Goal: Task Accomplishment & Management: Use online tool/utility

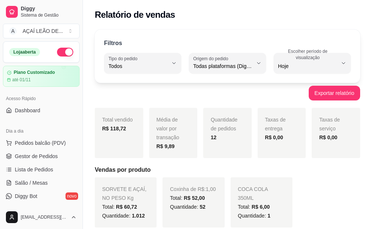
select select "ALL"
select select "0"
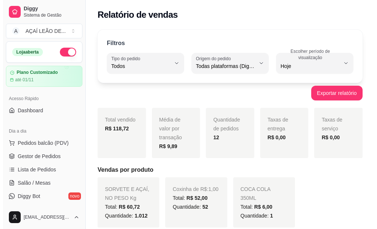
scroll to position [74, 0]
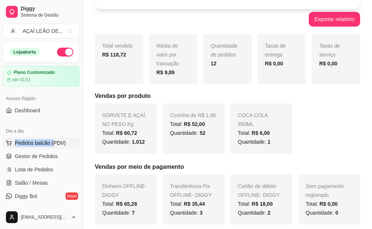
click at [52, 138] on div "Dia a dia Pedidos balcão (PDV) Gestor de Pedidos Lista de Pedidos Salão / Mesas…" at bounding box center [41, 170] width 82 height 96
drag, startPoint x: 52, startPoint y: 138, endPoint x: 52, endPoint y: 144, distance: 6.3
click at [52, 144] on span "Pedidos balcão (PDV)" at bounding box center [40, 142] width 51 height 7
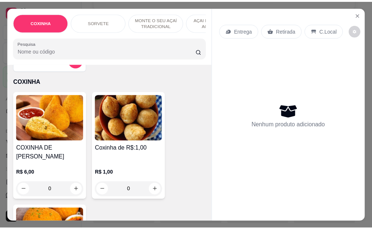
scroll to position [37, 0]
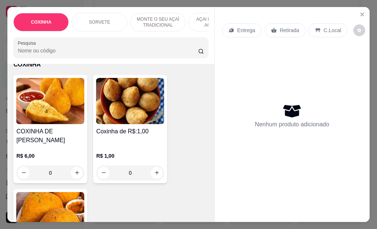
click at [137, 169] on input "0" at bounding box center [129, 173] width 41 height 15
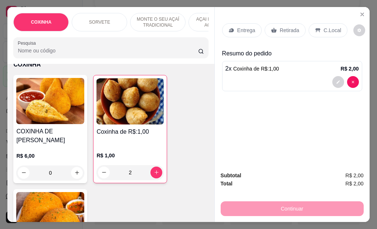
type input "2"
drag, startPoint x: 295, startPoint y: 30, endPoint x: 296, endPoint y: 123, distance: 93.2
click at [294, 31] on p "Retirada" at bounding box center [290, 30] width 20 height 7
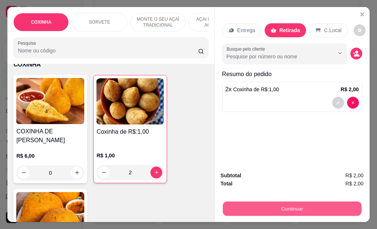
click at [304, 205] on button "Continuar" at bounding box center [292, 209] width 139 height 14
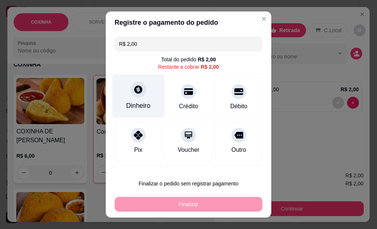
click at [136, 105] on div "Dinheiro" at bounding box center [138, 106] width 24 height 10
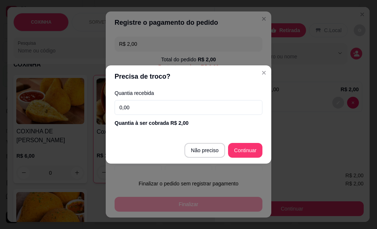
click at [147, 105] on input "0,00" at bounding box center [189, 107] width 148 height 15
type input "2,00"
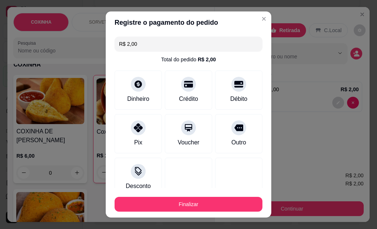
type input "R$ 0,00"
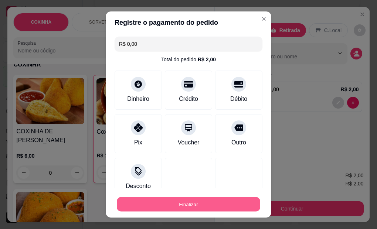
click at [200, 209] on button "Finalizar" at bounding box center [188, 204] width 143 height 14
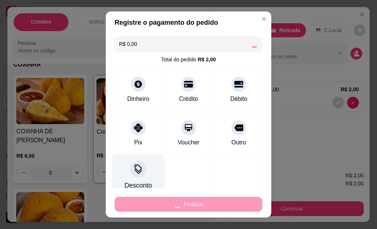
type input "0"
type input "-R$ 2,00"
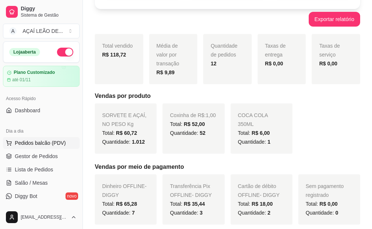
click at [55, 143] on span "Pedidos balcão (PDV)" at bounding box center [40, 142] width 51 height 7
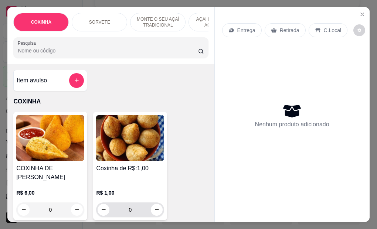
click at [141, 203] on input "0" at bounding box center [129, 210] width 41 height 15
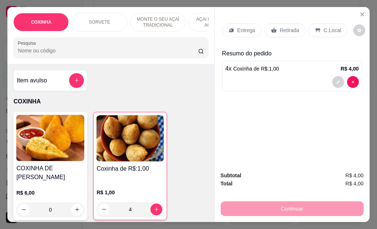
type input "4"
click at [285, 23] on div "Retirada" at bounding box center [285, 30] width 41 height 14
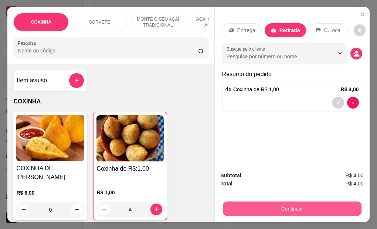
click at [298, 204] on button "Continuar" at bounding box center [292, 209] width 139 height 14
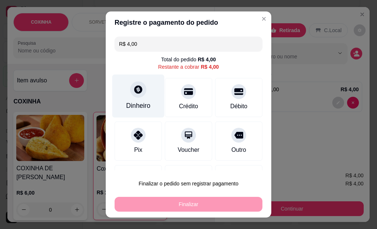
click at [130, 99] on div "Dinheiro" at bounding box center [138, 96] width 52 height 43
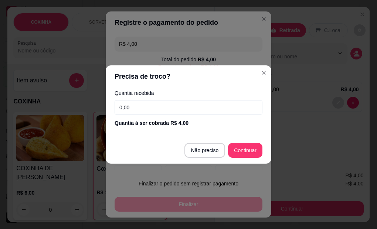
click at [178, 108] on input "0,00" at bounding box center [189, 107] width 148 height 15
type input "4,00"
type input "R$ 0,00"
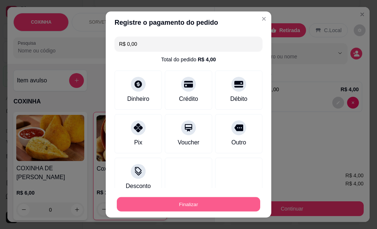
click at [196, 203] on button "Finalizar" at bounding box center [188, 204] width 143 height 14
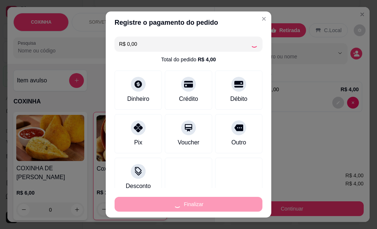
type input "0"
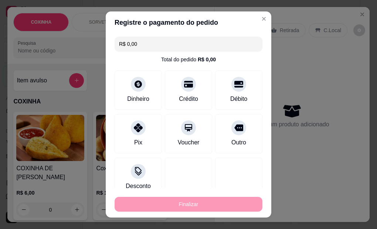
type input "-R$ 4,00"
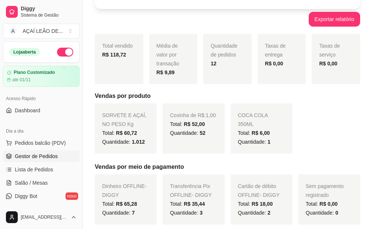
click at [45, 158] on span "Gestor de Pedidos" at bounding box center [36, 156] width 43 height 7
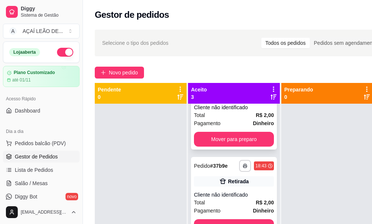
scroll to position [40, 0]
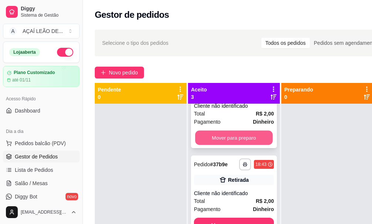
click at [224, 139] on button "Mover para preparo" at bounding box center [234, 137] width 78 height 14
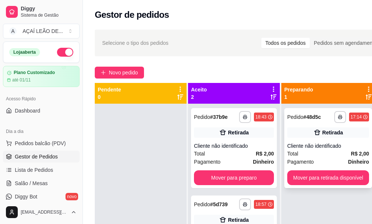
scroll to position [0, 0]
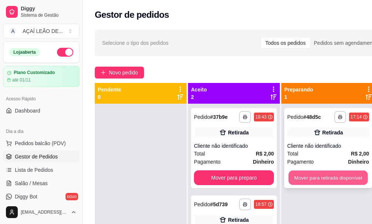
click at [317, 190] on div "**********" at bounding box center [328, 216] width 94 height 224
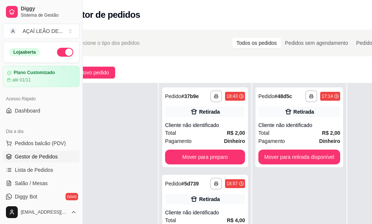
scroll to position [0, 83]
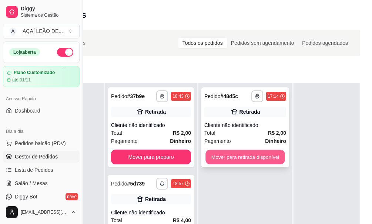
click at [252, 153] on button "Mover para retirada disponível" at bounding box center [244, 157] width 79 height 14
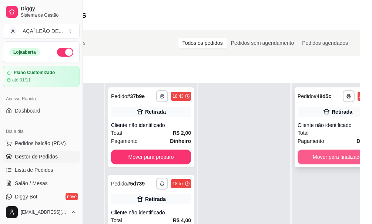
click at [317, 149] on button "Mover para finalizado" at bounding box center [337, 156] width 80 height 15
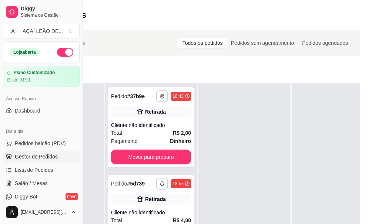
drag, startPoint x: 145, startPoint y: 159, endPoint x: 162, endPoint y: 166, distance: 19.0
click at [162, 166] on div "**********" at bounding box center [151, 195] width 92 height 224
click at [156, 157] on button "Mover para preparo" at bounding box center [151, 156] width 80 height 15
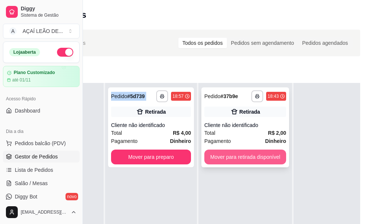
click at [237, 153] on button "Mover para retirada disponível" at bounding box center [245, 156] width 82 height 15
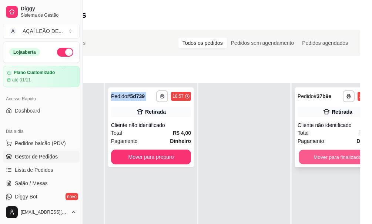
click at [336, 150] on button "Mover para finalizado" at bounding box center [337, 157] width 78 height 14
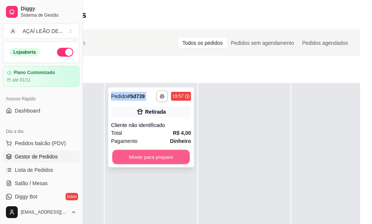
click at [146, 151] on button "Mover para preparo" at bounding box center [151, 157] width 78 height 14
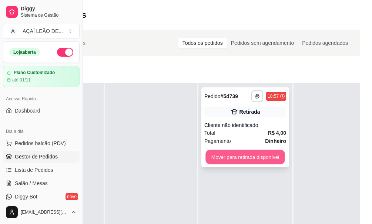
click at [229, 150] on button "Mover para retirada disponível" at bounding box center [244, 157] width 79 height 14
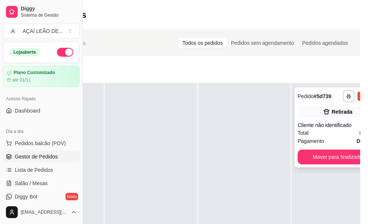
click at [322, 143] on div "**********" at bounding box center [337, 127] width 86 height 80
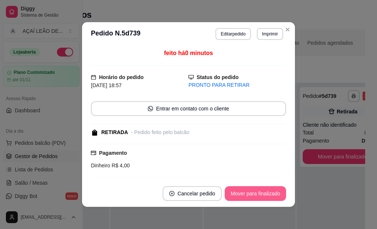
click at [269, 191] on button "Mover para finalizado" at bounding box center [255, 193] width 61 height 15
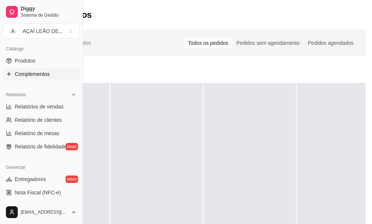
scroll to position [185, 0]
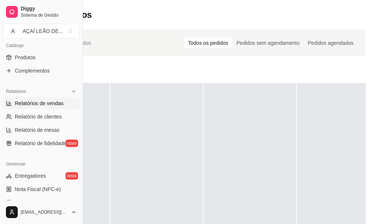
click at [45, 105] on span "Relatórios de vendas" at bounding box center [39, 102] width 49 height 7
select select "ALL"
select select "0"
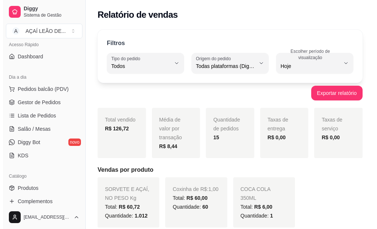
scroll to position [37, 0]
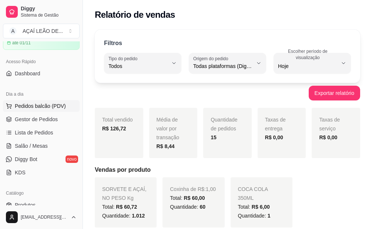
click at [38, 106] on span "Pedidos balcão (PDV)" at bounding box center [40, 105] width 51 height 7
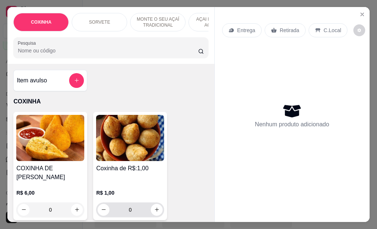
drag, startPoint x: 130, startPoint y: 204, endPoint x: 130, endPoint y: 194, distance: 10.4
click at [130, 203] on input "0" at bounding box center [129, 210] width 41 height 15
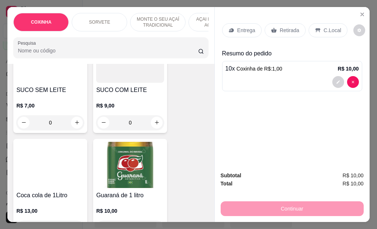
scroll to position [1811, 0]
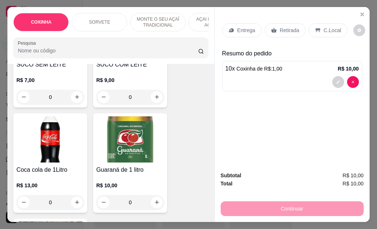
type input "10"
click at [123, 166] on h4 "Guaraná de 1 litro" at bounding box center [130, 170] width 68 height 9
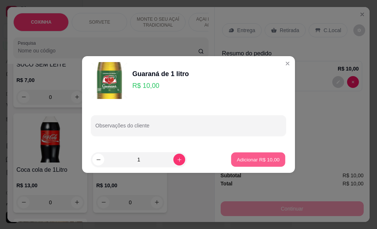
click at [255, 161] on p "Adicionar R$ 10,00" at bounding box center [258, 159] width 43 height 7
type input "1"
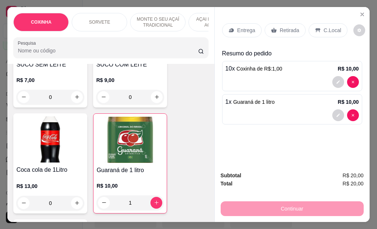
click at [280, 31] on p "Retirada" at bounding box center [290, 30] width 20 height 7
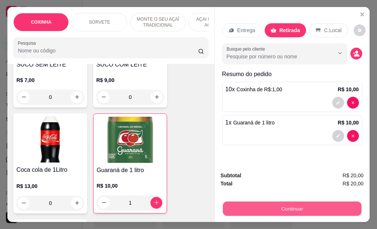
click at [293, 206] on button "Continuar" at bounding box center [292, 209] width 139 height 14
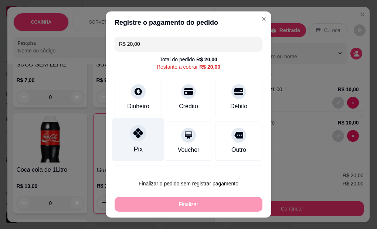
click at [134, 145] on div "Pix" at bounding box center [138, 150] width 9 height 10
type input "R$ 0,00"
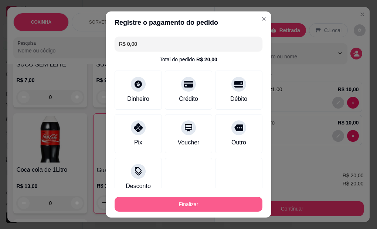
click at [207, 204] on button "Finalizar" at bounding box center [189, 204] width 148 height 15
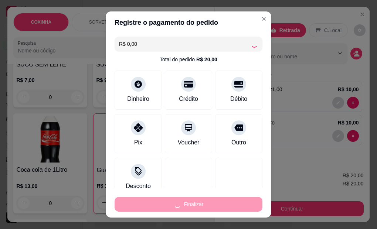
type input "0"
type input "-R$ 20,00"
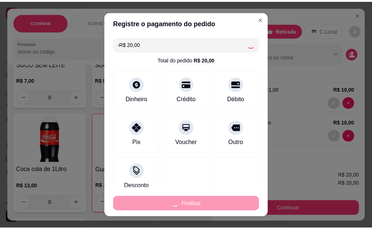
scroll to position [1811, 0]
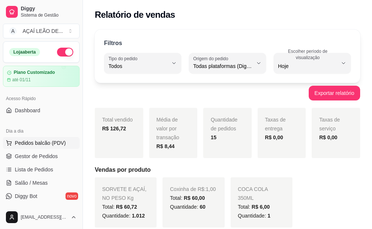
click at [19, 144] on span "Pedidos balcão (PDV)" at bounding box center [40, 142] width 51 height 7
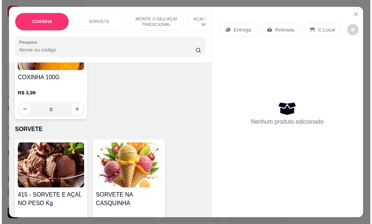
scroll to position [222, 0]
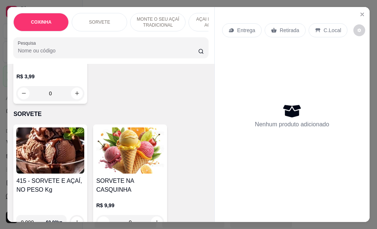
click at [65, 170] on div "415 - SORVETE E AÇAÍ, NO PESO Kg 0.000 60,00 kg" at bounding box center [50, 179] width 74 height 108
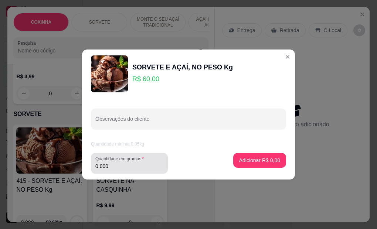
click at [119, 171] on div "Quantidade em gramas 0.000" at bounding box center [129, 163] width 77 height 21
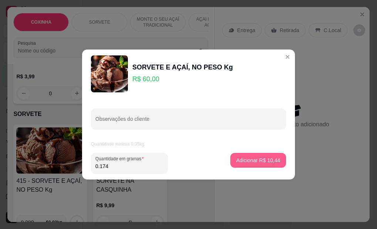
type input "0.174"
click at [248, 154] on button "Adicionar R$ 10,44" at bounding box center [258, 160] width 54 height 14
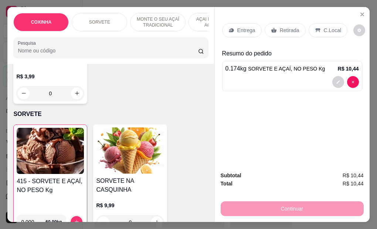
click at [280, 27] on p "Retirada" at bounding box center [290, 30] width 20 height 7
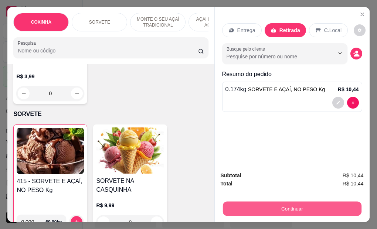
click at [310, 209] on button "Continuar" at bounding box center [292, 209] width 139 height 14
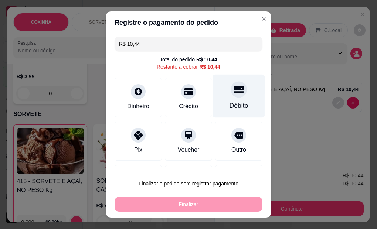
click at [230, 107] on div "Débito" at bounding box center [239, 106] width 19 height 10
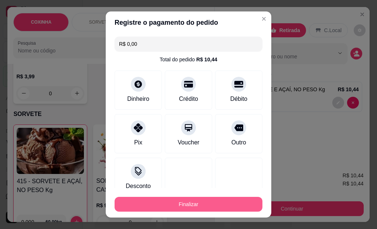
click at [188, 204] on button "Finalizar" at bounding box center [189, 204] width 148 height 15
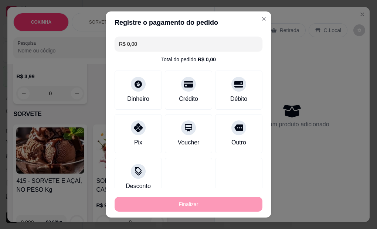
type input "-R$ 10,44"
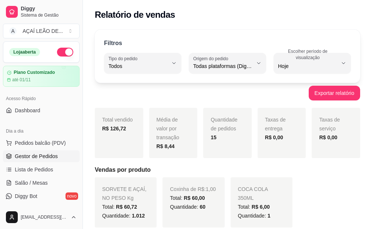
click at [53, 155] on span "Gestor de Pedidos" at bounding box center [36, 156] width 43 height 7
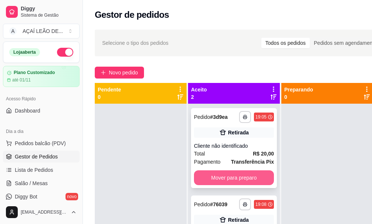
click at [218, 172] on button "Mover para preparo" at bounding box center [234, 177] width 80 height 15
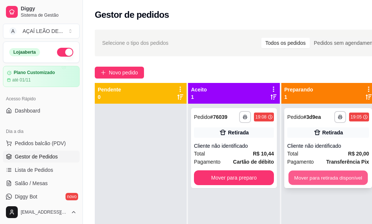
click at [304, 185] on div "**********" at bounding box center [328, 148] width 88 height 80
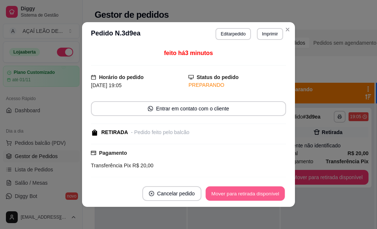
click at [254, 196] on button "Mover para retirada disponível" at bounding box center [245, 194] width 79 height 14
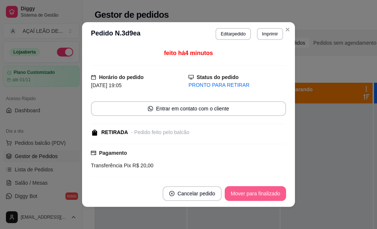
click at [259, 194] on button "Mover para finalizado" at bounding box center [255, 193] width 61 height 15
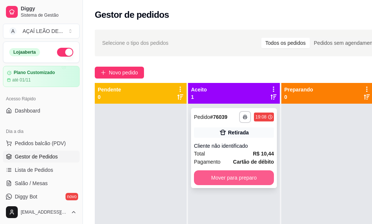
click at [254, 177] on button "Mover para preparo" at bounding box center [234, 177] width 80 height 15
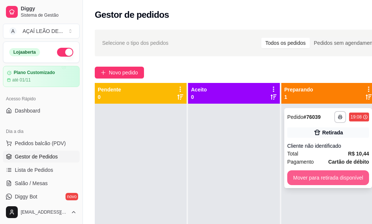
click at [330, 182] on button "Mover para retirada disponível" at bounding box center [328, 177] width 82 height 15
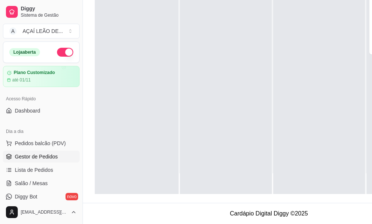
scroll to position [26, 30]
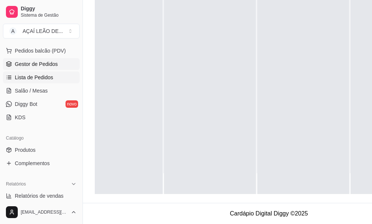
scroll to position [111, 0]
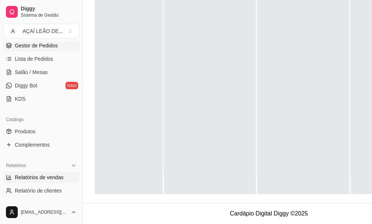
click at [29, 177] on span "Relatórios de vendas" at bounding box center [39, 176] width 49 height 7
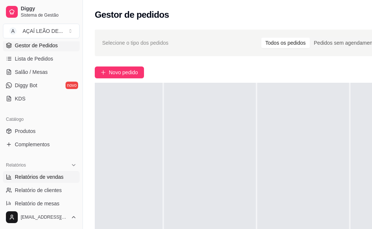
select select "ALL"
select select "0"
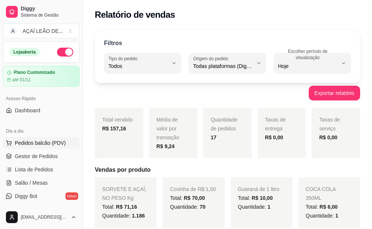
click at [45, 142] on span "Pedidos balcão (PDV)" at bounding box center [40, 142] width 51 height 7
